Goal: Transaction & Acquisition: Purchase product/service

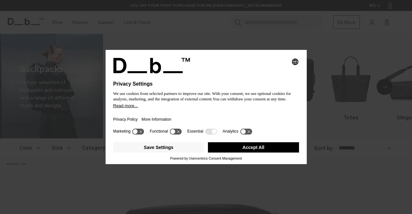
click at [216, 144] on button "Accept All" at bounding box center [253, 147] width 91 height 10
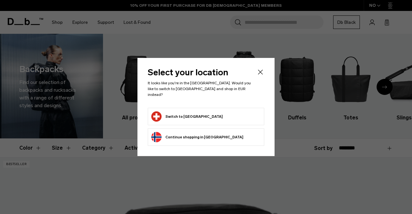
click at [210, 112] on form "Switch to Switzerland" at bounding box center [205, 116] width 109 height 10
click at [185, 115] on button "Switch to Switzerland" at bounding box center [186, 116] width 71 height 10
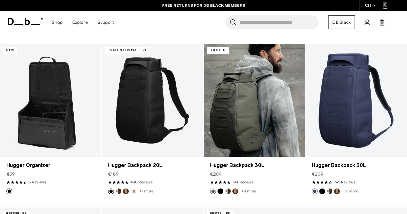
scroll to position [290, 0]
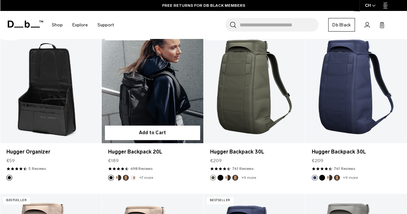
click at [175, 111] on link "Hugger Backpack 20L" at bounding box center [152, 86] width 101 height 113
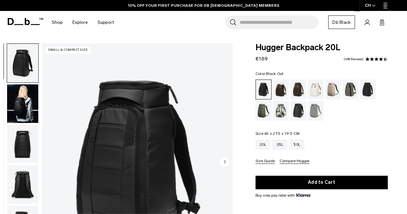
click at [184, 110] on img "1 / 10" at bounding box center [137, 162] width 190 height 238
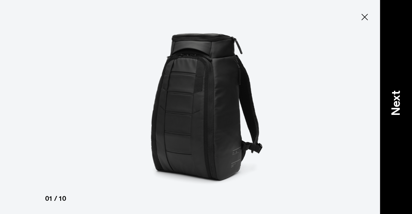
click at [393, 108] on p "Next" at bounding box center [395, 102] width 17 height 25
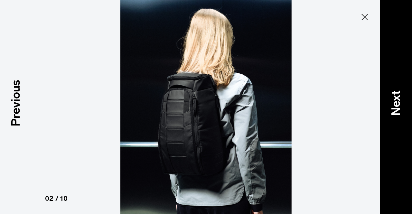
click at [393, 108] on p "Next" at bounding box center [395, 102] width 17 height 25
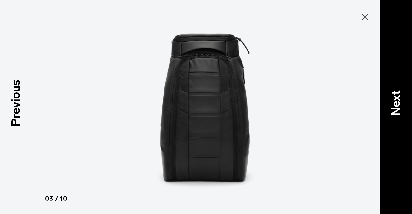
click at [393, 108] on p "Next" at bounding box center [395, 102] width 17 height 25
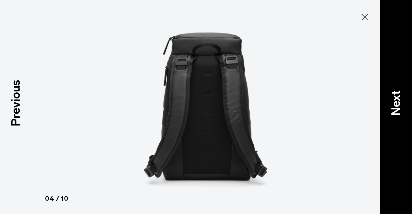
click at [393, 108] on p "Next" at bounding box center [395, 102] width 17 height 25
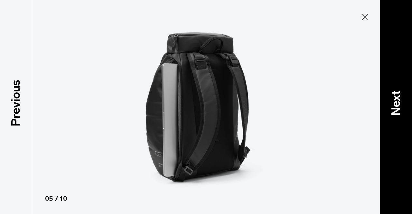
click at [393, 108] on p "Next" at bounding box center [395, 102] width 17 height 25
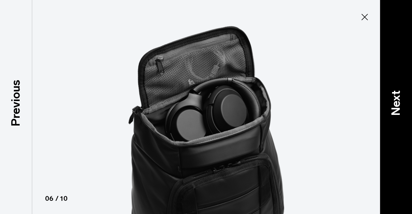
click at [393, 108] on p "Next" at bounding box center [395, 102] width 17 height 25
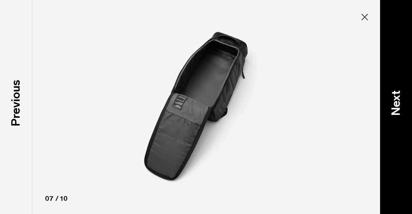
click at [393, 108] on p "Next" at bounding box center [395, 102] width 17 height 25
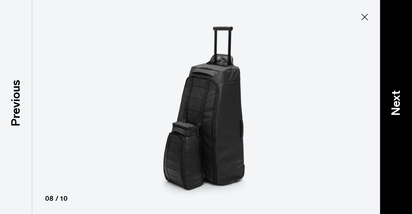
click at [393, 108] on p "Next" at bounding box center [395, 102] width 17 height 25
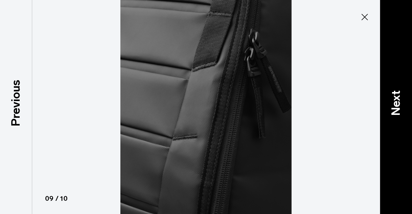
click at [393, 108] on p "Next" at bounding box center [395, 102] width 17 height 25
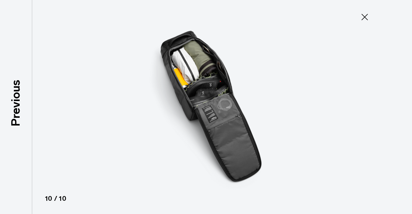
click at [362, 13] on icon at bounding box center [364, 17] width 10 height 10
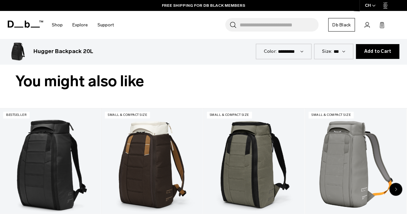
scroll to position [290, 0]
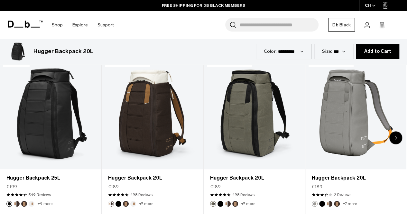
click at [395, 136] on icon "Next slide" at bounding box center [396, 138] width 2 height 4
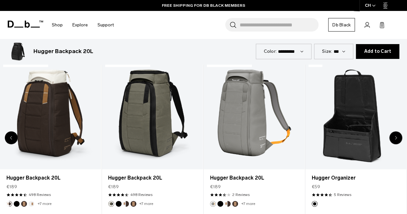
click at [394, 135] on div "Next slide" at bounding box center [395, 137] width 13 height 13
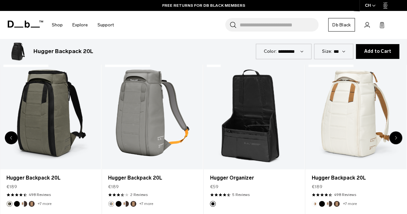
click at [394, 135] on div "Next slide" at bounding box center [395, 137] width 13 height 13
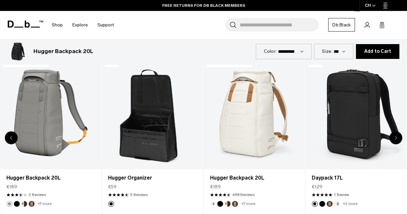
click at [394, 135] on div "Next slide" at bounding box center [395, 137] width 13 height 13
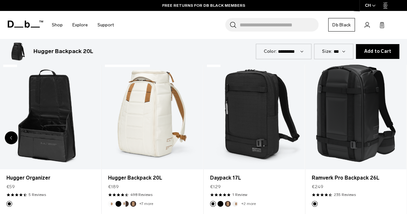
click at [394, 135] on div "8 / 8" at bounding box center [355, 113] width 101 height 112
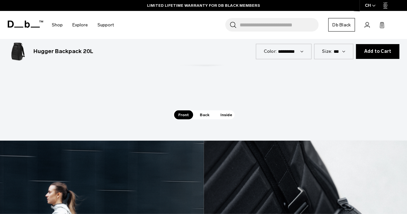
scroll to position [901, 0]
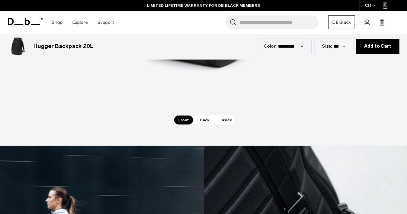
click at [221, 116] on span "Inside" at bounding box center [226, 120] width 20 height 9
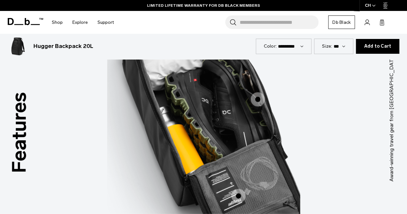
scroll to position [772, 0]
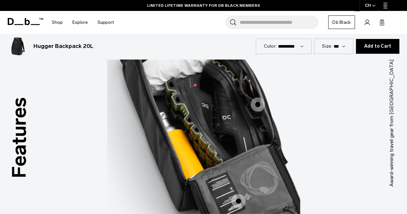
click at [257, 101] on span "3 / 3" at bounding box center [258, 104] width 14 height 14
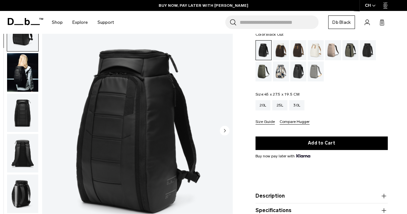
scroll to position [0, 0]
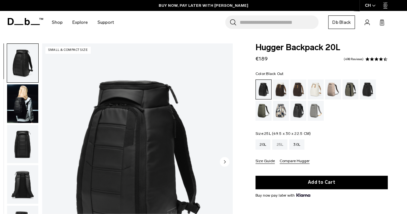
click at [279, 146] on div "25L" at bounding box center [279, 144] width 15 height 10
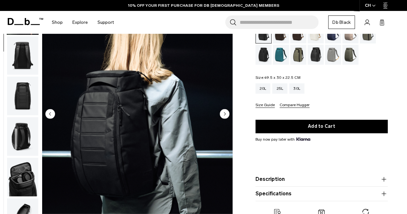
scroll to position [64, 0]
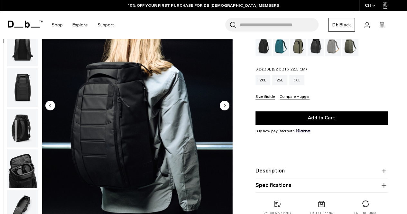
click at [299, 84] on div "30L" at bounding box center [296, 80] width 15 height 10
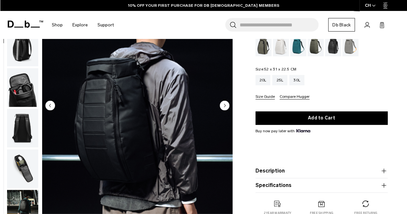
scroll to position [64, 0]
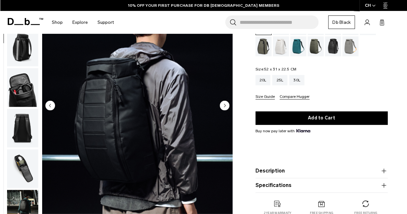
click at [282, 55] on div "Clean Slate" at bounding box center [281, 46] width 16 height 20
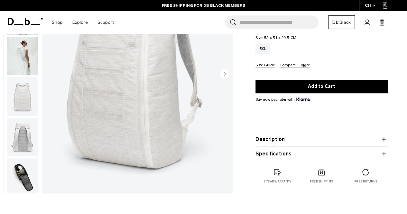
scroll to position [32, 0]
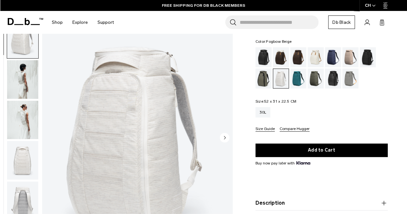
click at [347, 60] on div "Fogbow Beige" at bounding box center [350, 57] width 16 height 20
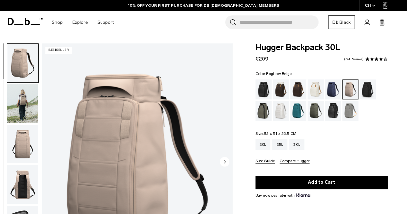
click at [29, 109] on img "button" at bounding box center [22, 103] width 31 height 39
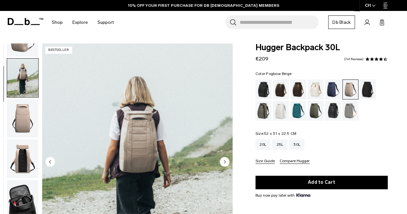
scroll to position [41, 0]
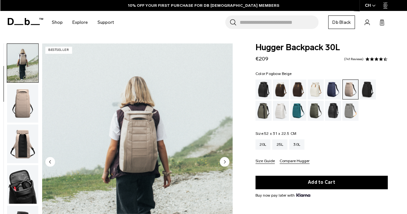
click at [28, 105] on img "button" at bounding box center [22, 103] width 31 height 39
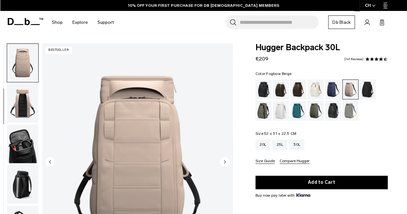
click at [29, 108] on img "button" at bounding box center [22, 103] width 31 height 39
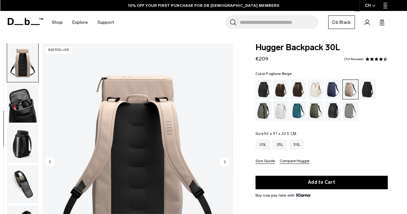
click at [24, 129] on img "button" at bounding box center [22, 144] width 31 height 39
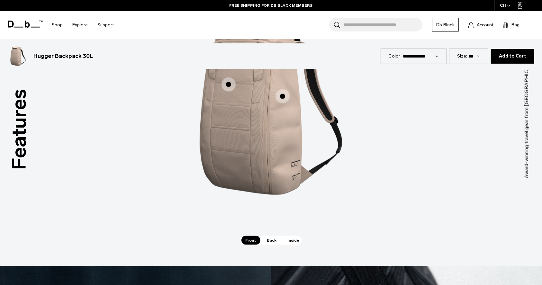
scroll to position [874, 0]
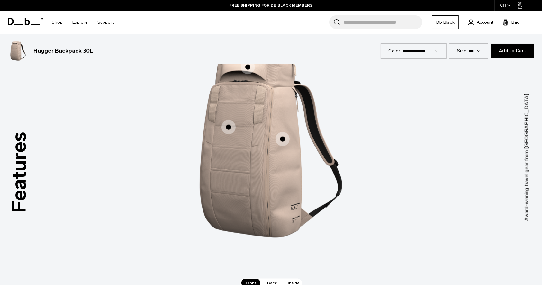
click at [224, 125] on span "1 / 3" at bounding box center [229, 127] width 14 height 14
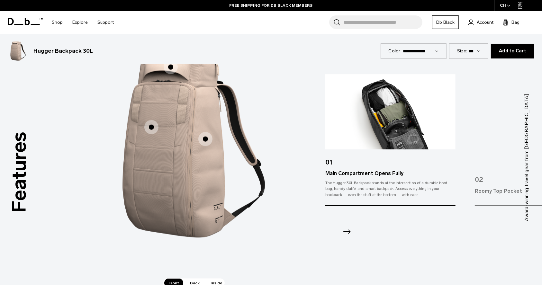
click at [203, 139] on span "1 / 3" at bounding box center [206, 139] width 14 height 14
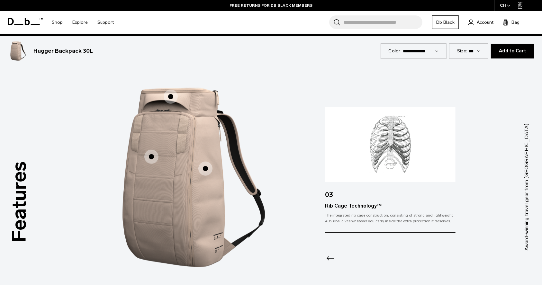
scroll to position [831, 0]
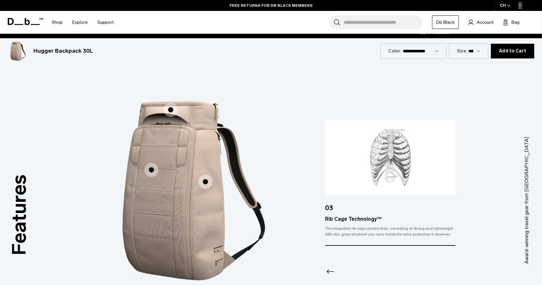
click at [173, 114] on span "1 / 3" at bounding box center [171, 110] width 14 height 14
click at [172, 109] on span "1 / 3" at bounding box center [171, 110] width 14 height 14
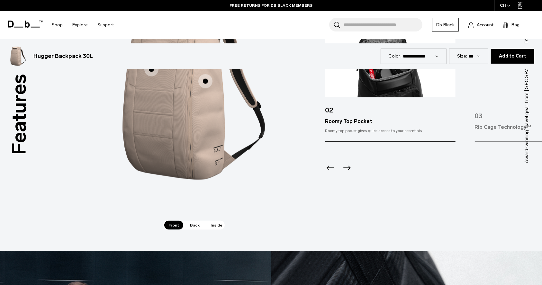
scroll to position [960, 0]
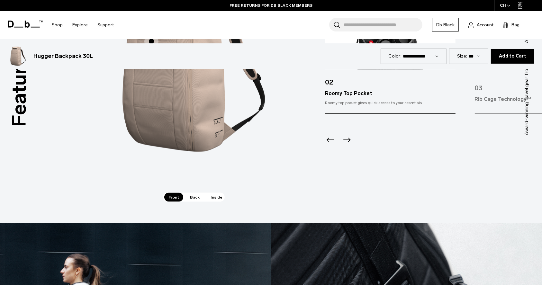
click at [192, 199] on span "Back" at bounding box center [195, 197] width 18 height 9
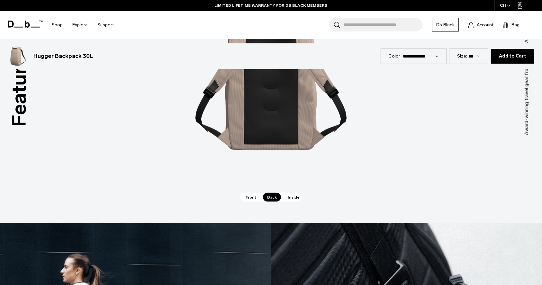
scroll to position [831, 0]
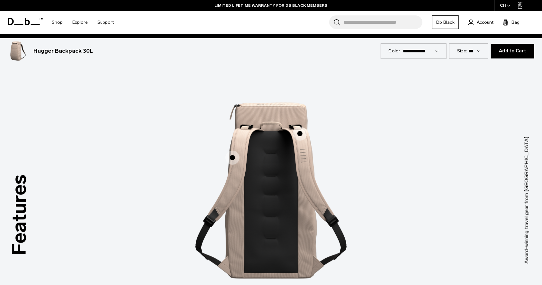
click at [298, 134] on span "2 / 3" at bounding box center [300, 134] width 14 height 14
click at [233, 160] on span "2 / 3" at bounding box center [233, 158] width 14 height 14
click at [232, 156] on span "2 / 3" at bounding box center [233, 158] width 14 height 14
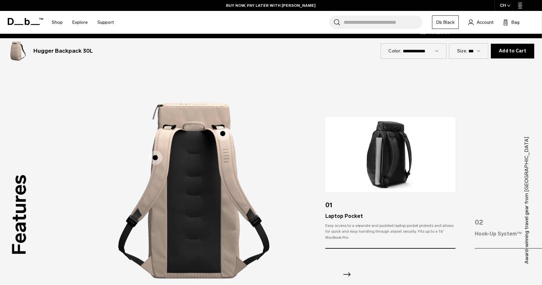
click at [221, 133] on span "2 / 3" at bounding box center [223, 134] width 14 height 14
click at [224, 134] on span "2 / 3" at bounding box center [223, 134] width 14 height 14
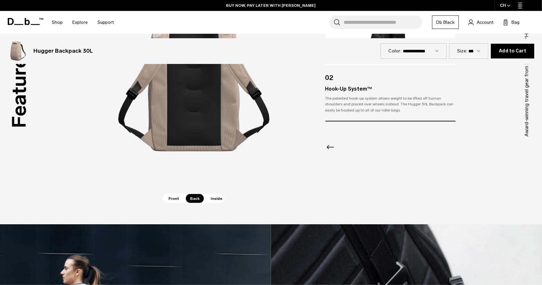
scroll to position [1003, 0]
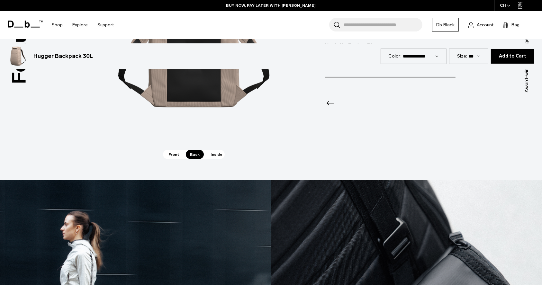
click at [214, 150] on div "Laptop Pocket Laptop Pocket Hook-Up System™ Hook-Up System™" at bounding box center [193, 25] width 193 height 252
click at [214, 153] on span "Inside" at bounding box center [217, 154] width 20 height 9
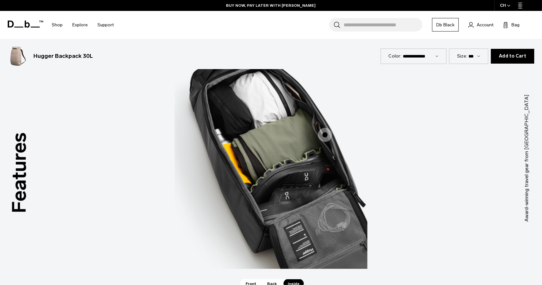
scroll to position [831, 0]
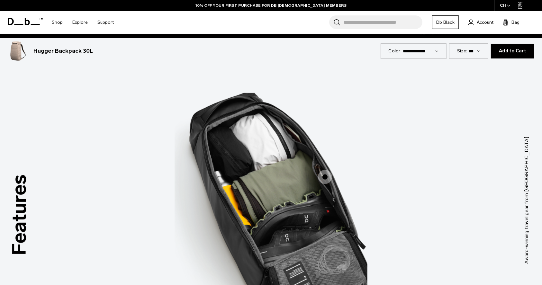
click at [326, 176] on span "3 / 3" at bounding box center [325, 177] width 14 height 14
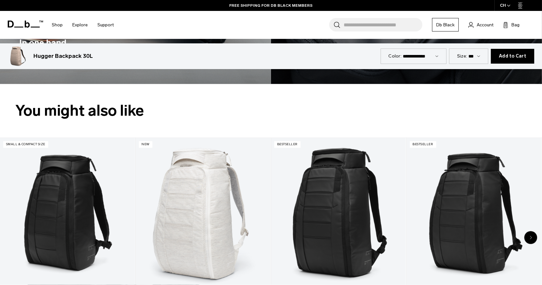
scroll to position [1475, 0]
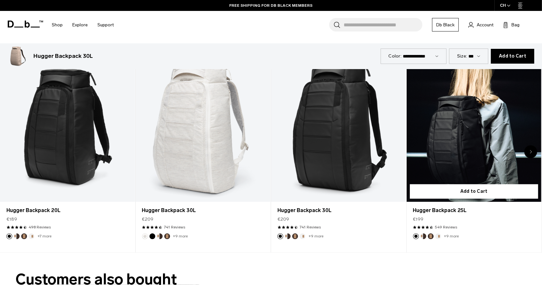
click at [407, 146] on link "Hugger Backpack 25L" at bounding box center [474, 127] width 135 height 150
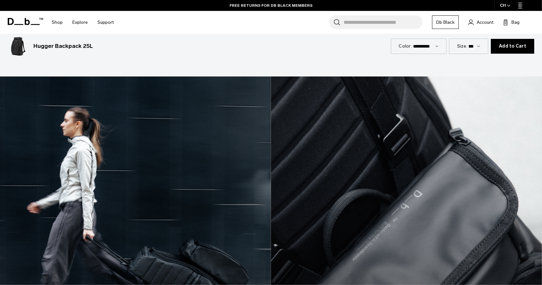
scroll to position [986, 0]
